Goal: Task Accomplishment & Management: Use online tool/utility

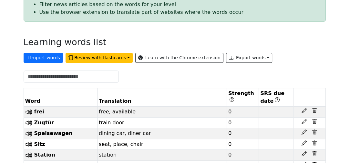
scroll to position [103, 0]
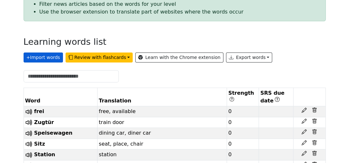
click at [39, 61] on button "+ Import words" at bounding box center [43, 58] width 39 height 10
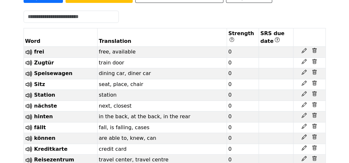
scroll to position [152, 0]
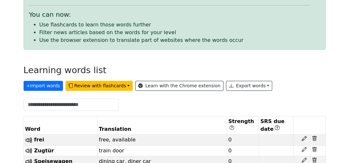
scroll to position [77, 0]
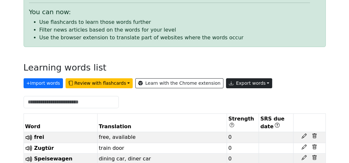
click at [227, 84] on button "Export words" at bounding box center [249, 83] width 46 height 10
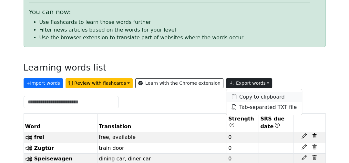
click at [235, 98] on link "Copy to clipboard" at bounding box center [264, 97] width 76 height 10
